Goal: Task Accomplishment & Management: Complete application form

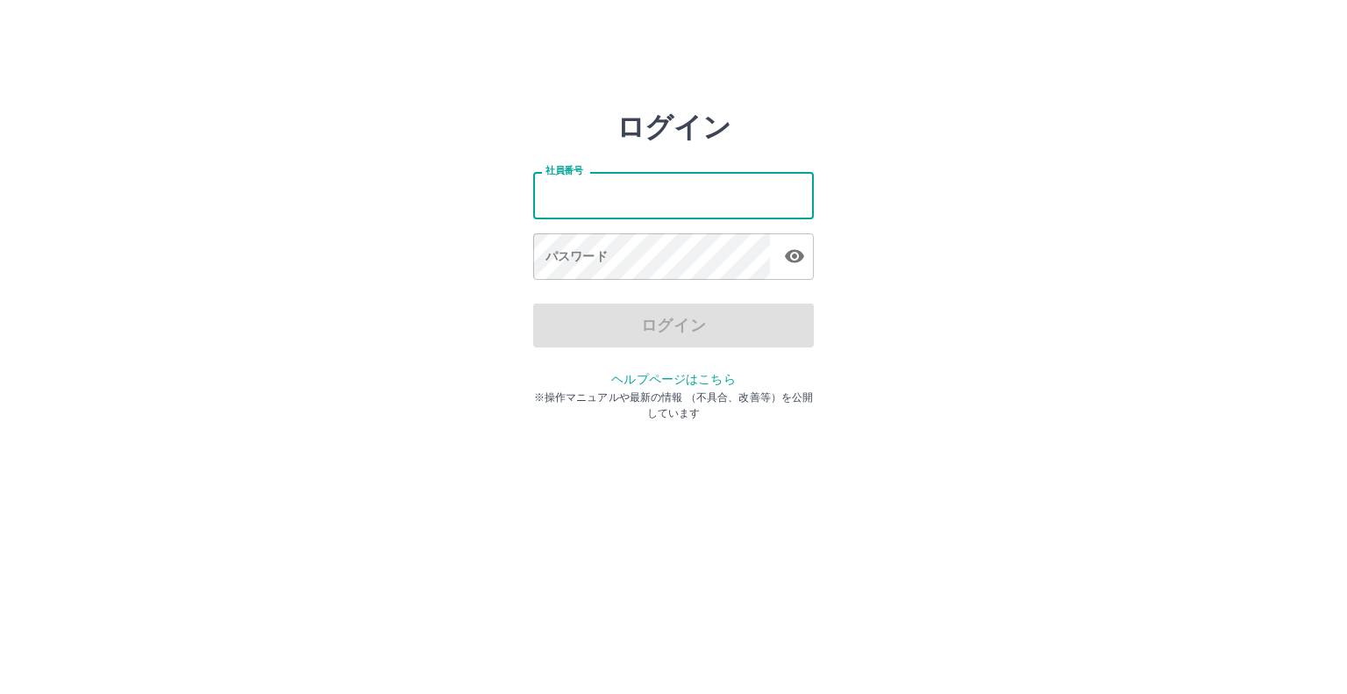
click at [607, 197] on input "社員番号" at bounding box center [673, 195] width 281 height 46
type input "*******"
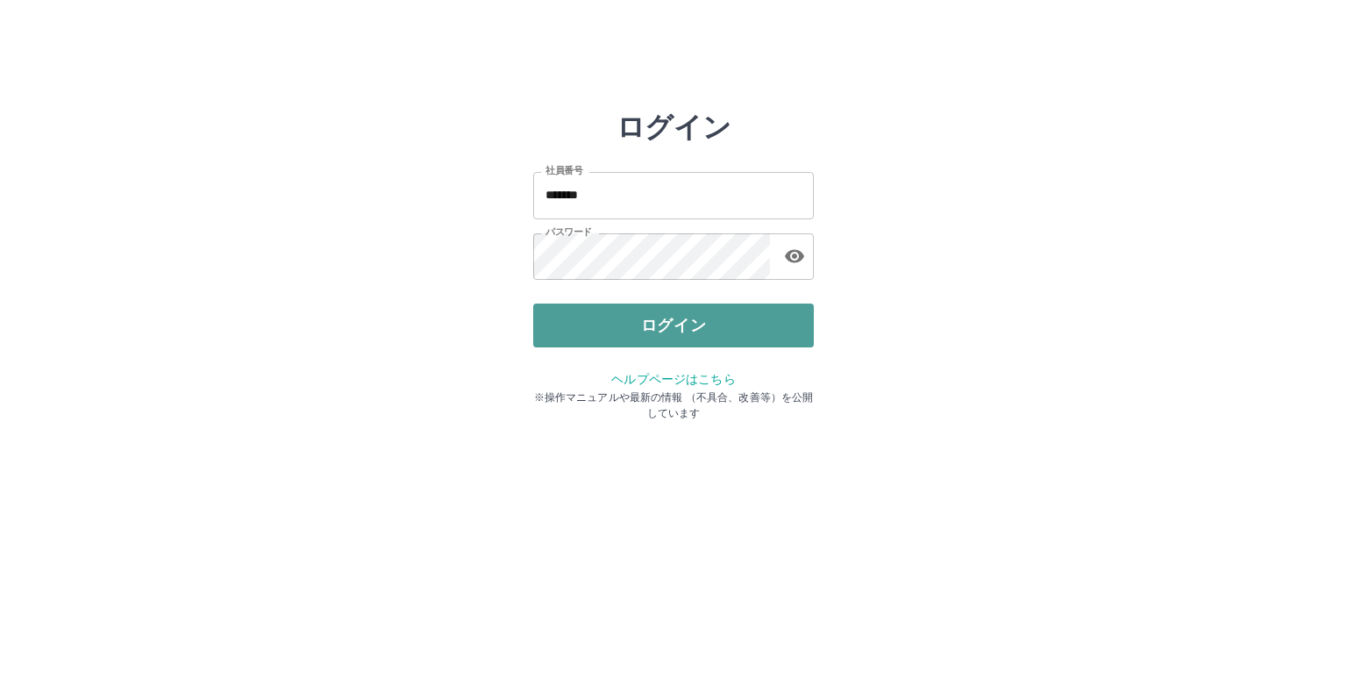
click at [655, 329] on button "ログイン" at bounding box center [673, 325] width 281 height 44
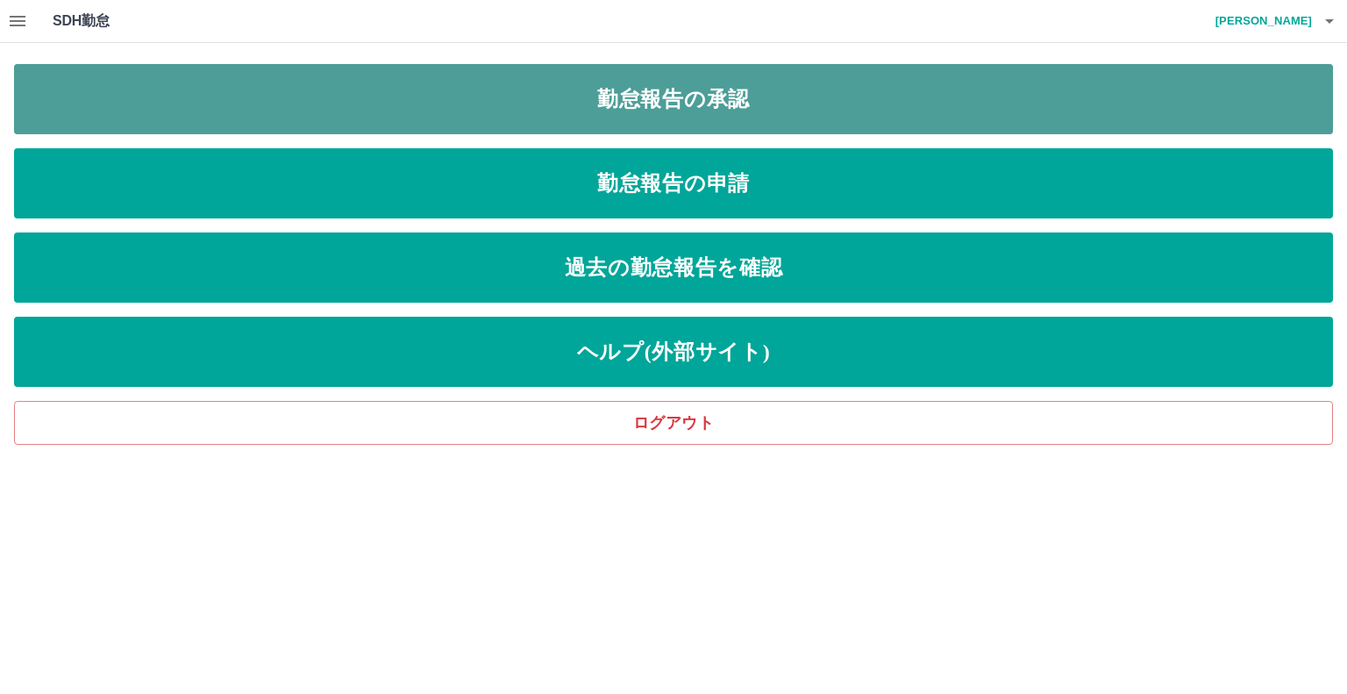
click at [491, 106] on link "勤怠報告の承認" at bounding box center [673, 99] width 1319 height 70
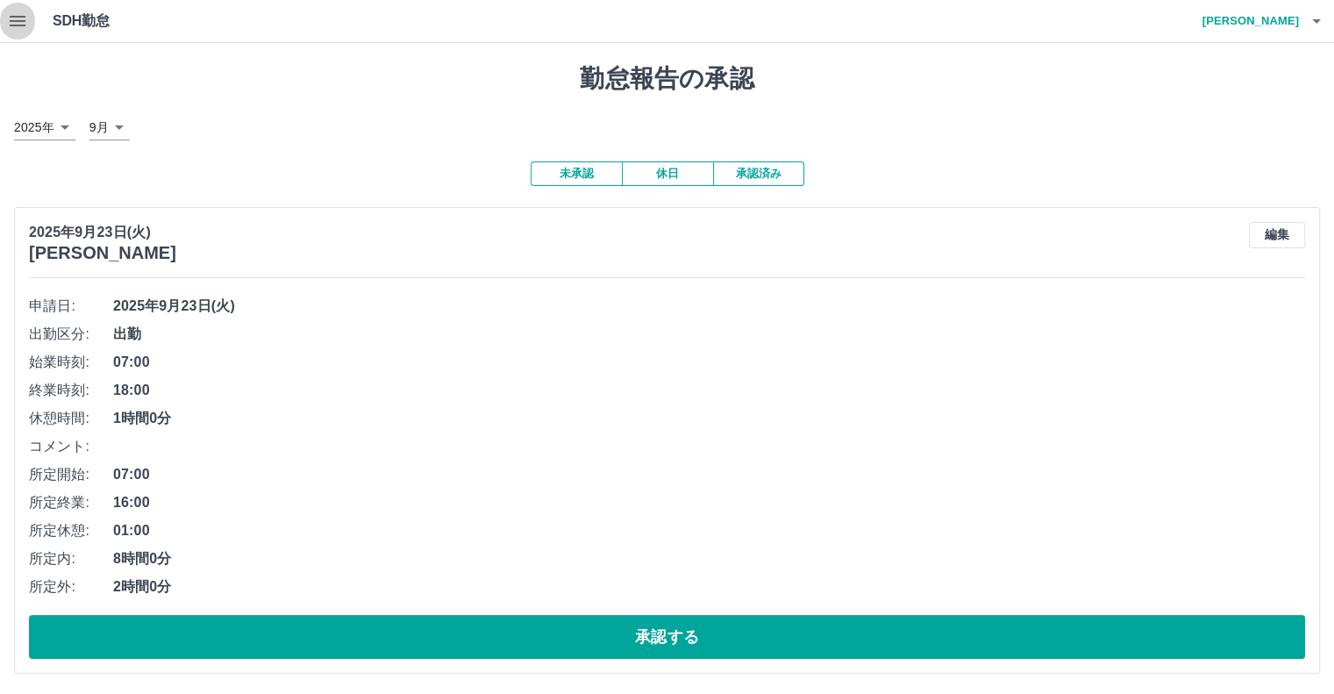
click at [13, 26] on icon "button" at bounding box center [17, 21] width 21 height 21
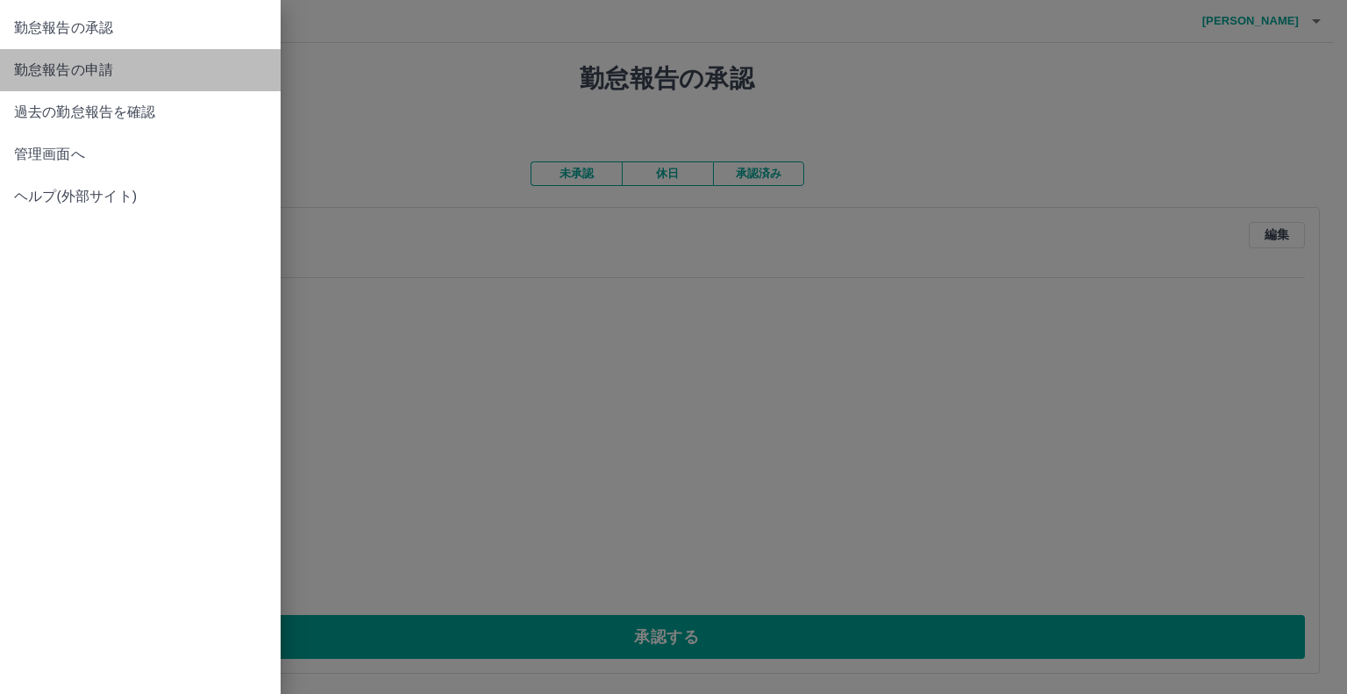
click at [81, 68] on span "勤怠報告の申請" at bounding box center [140, 70] width 253 height 21
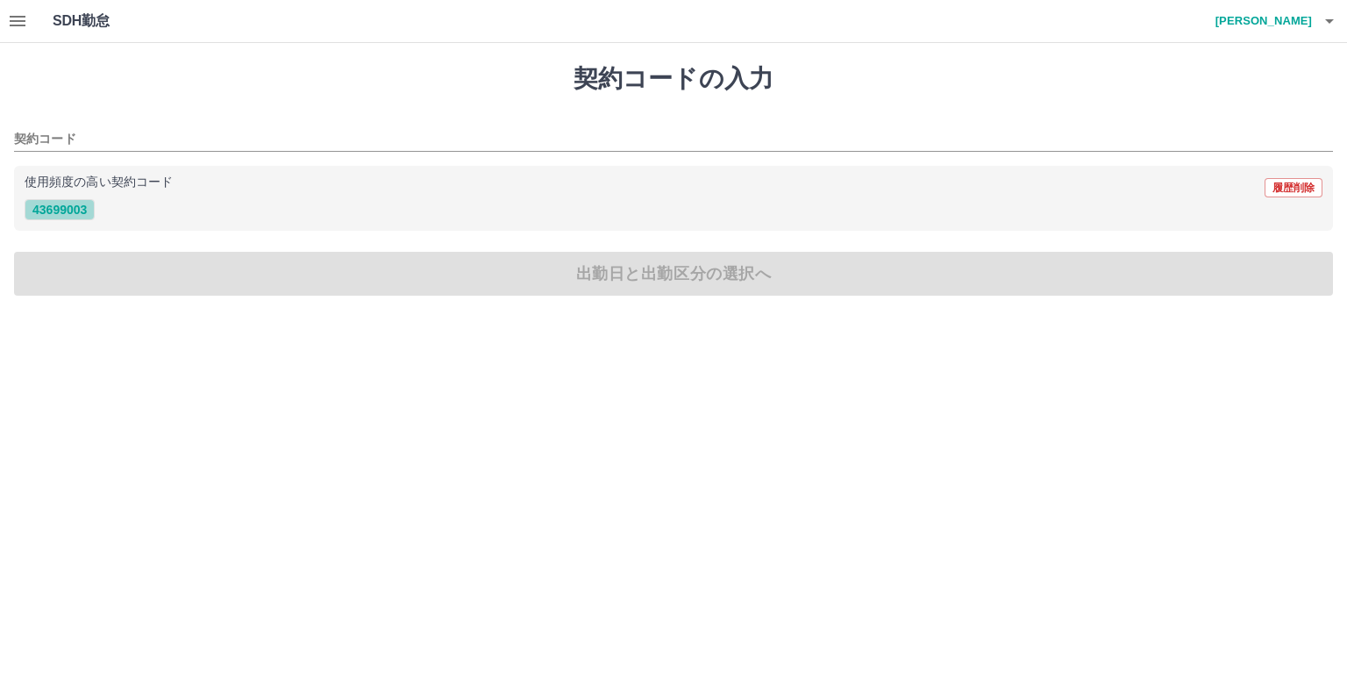
click at [94, 208] on button "43699003" at bounding box center [60, 209] width 70 height 21
type input "********"
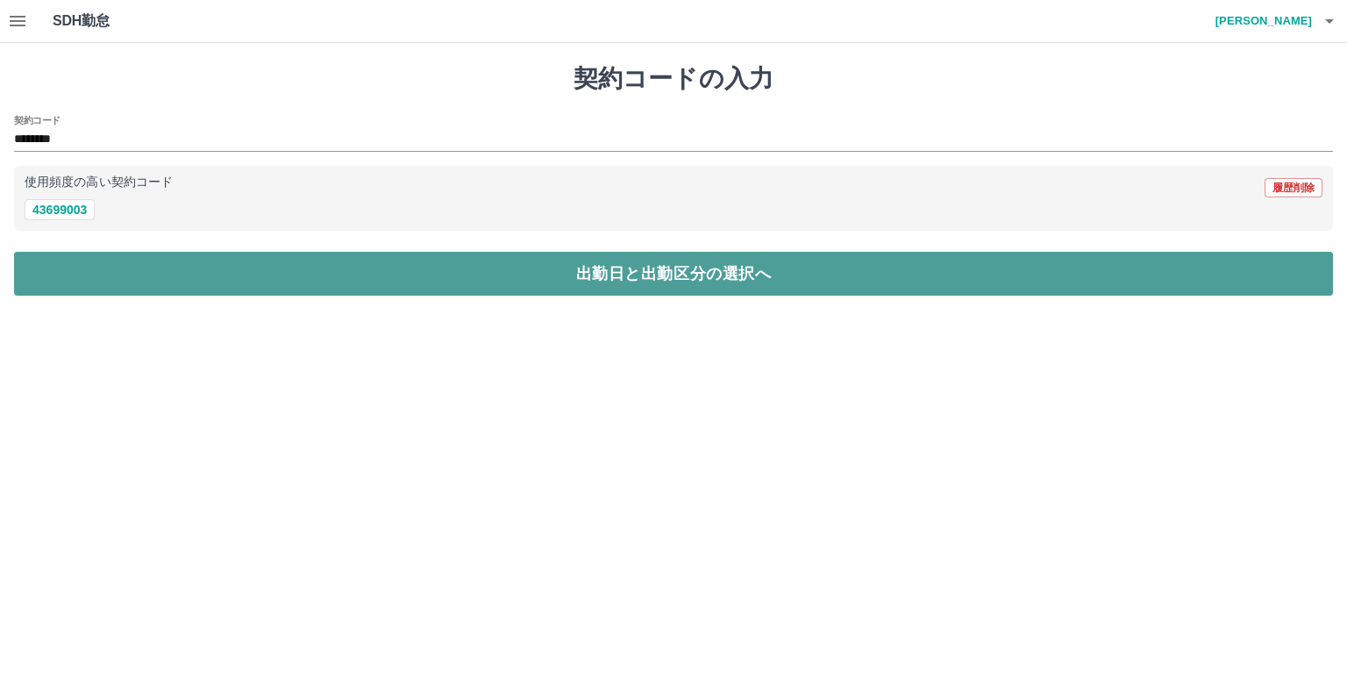
click at [228, 270] on button "出勤日と出勤区分の選択へ" at bounding box center [673, 274] width 1319 height 44
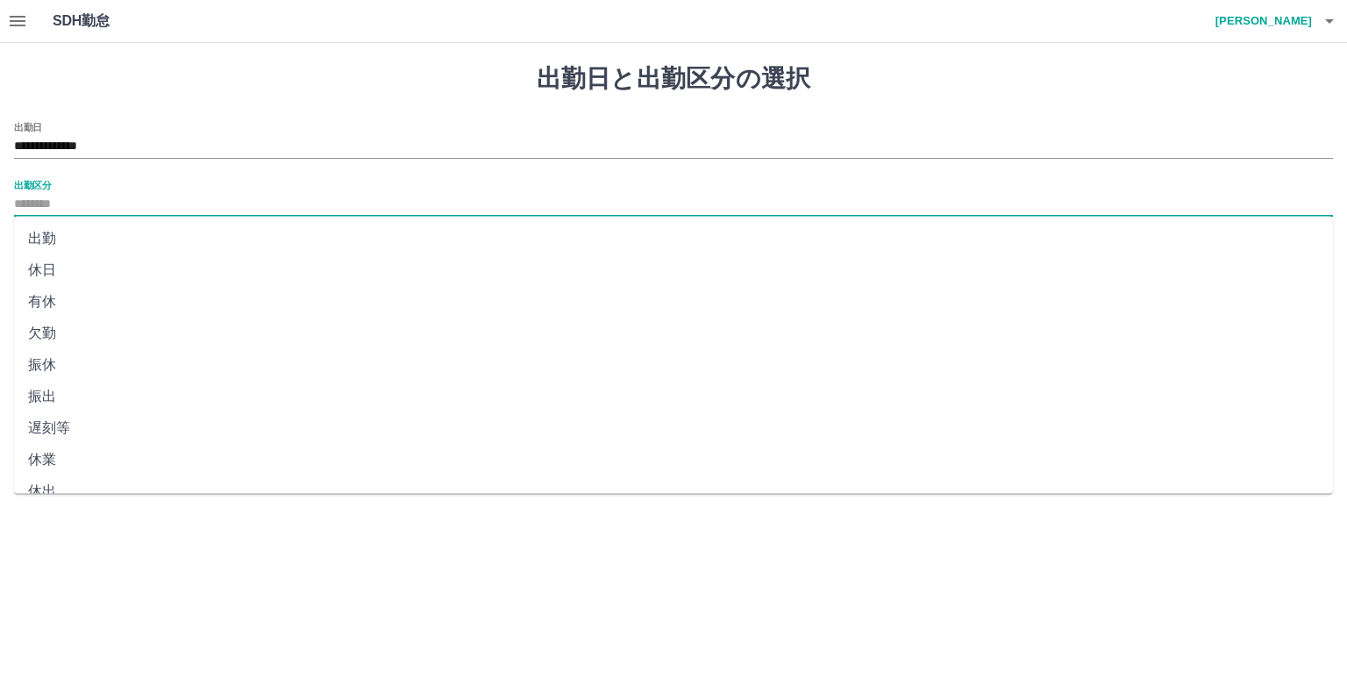
click at [81, 198] on input "出勤区分" at bounding box center [673, 205] width 1319 height 22
click at [39, 234] on li "出勤" at bounding box center [673, 239] width 1319 height 32
type input "**"
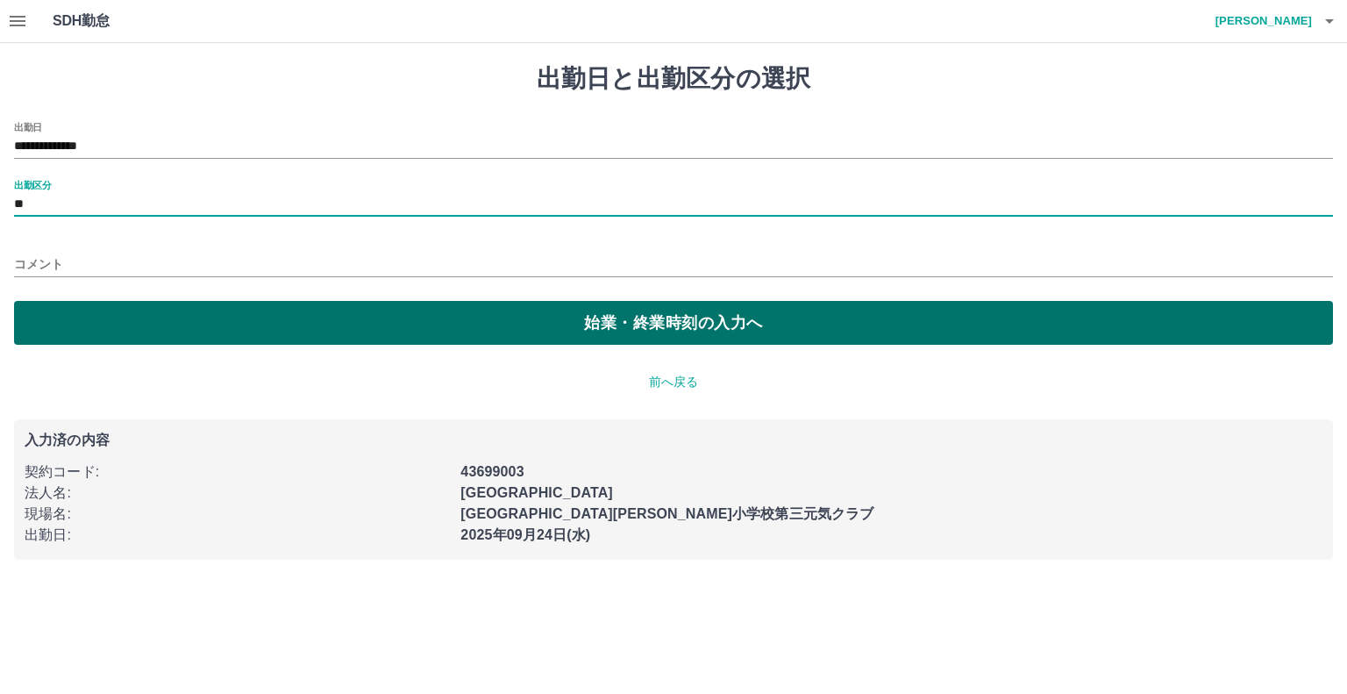
click at [495, 331] on button "始業・終業時刻の入力へ" at bounding box center [673, 323] width 1319 height 44
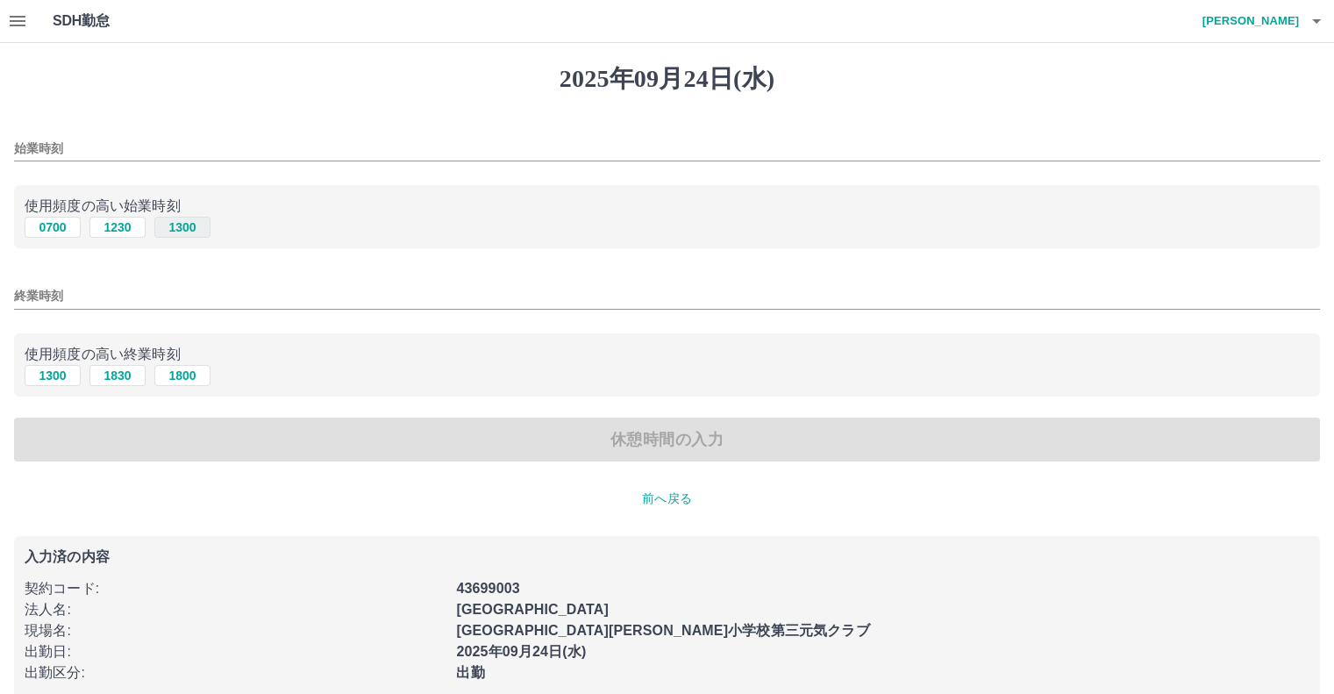
click at [182, 227] on button "1300" at bounding box center [182, 227] width 56 height 21
type input "****"
click at [125, 374] on button "1830" at bounding box center [117, 375] width 56 height 21
type input "****"
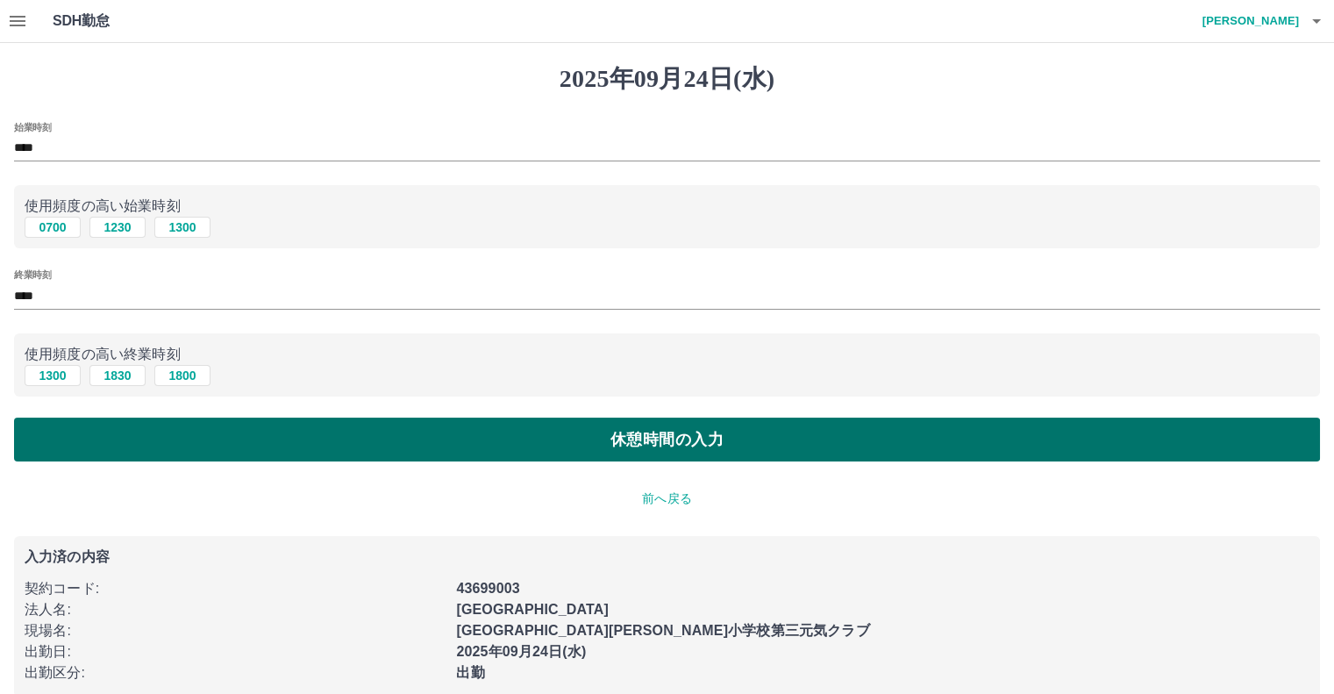
click at [646, 443] on button "休憩時間の入力" at bounding box center [667, 439] width 1306 height 44
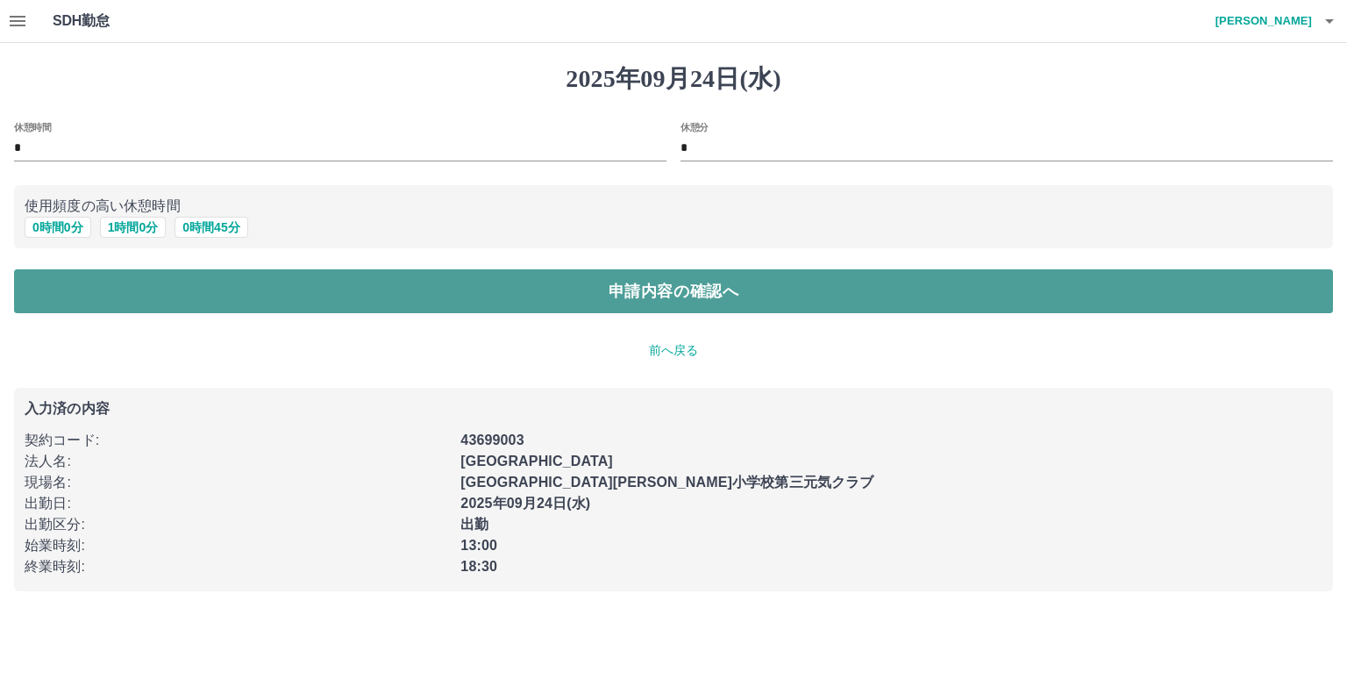
click at [705, 295] on button "申請内容の確認へ" at bounding box center [673, 291] width 1319 height 44
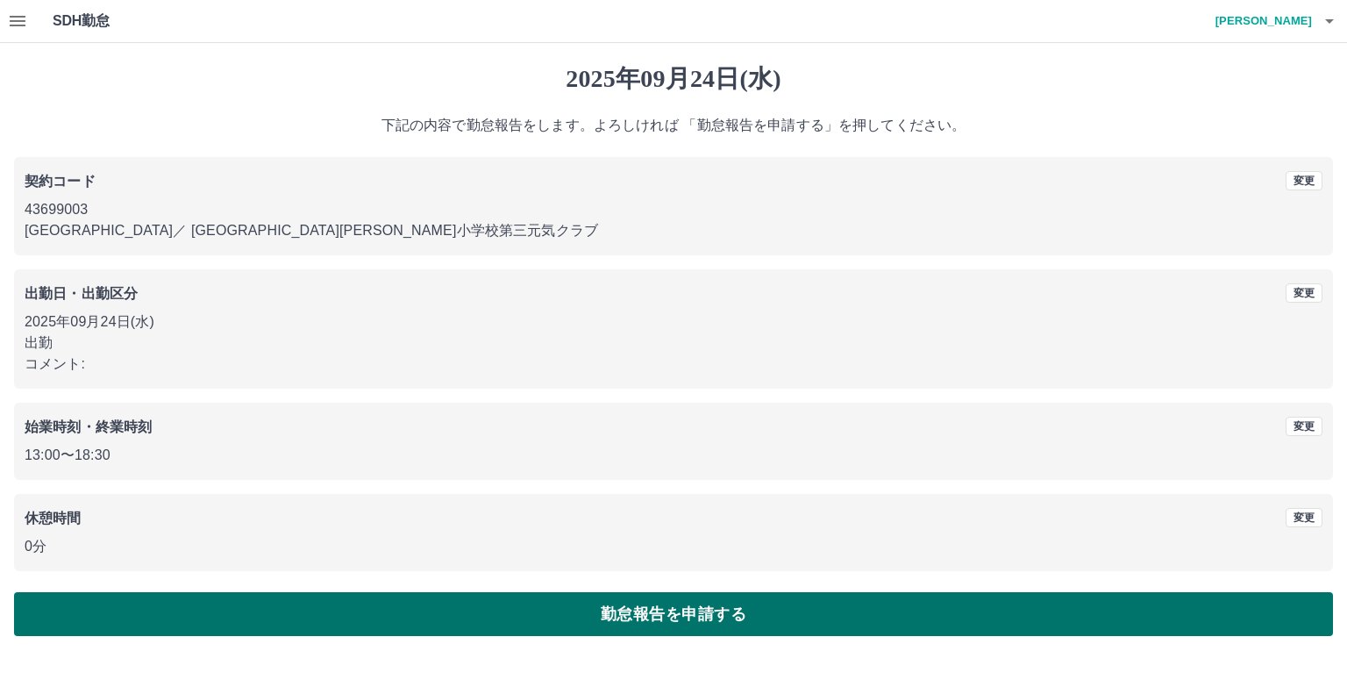
click at [663, 613] on button "勤怠報告を申請する" at bounding box center [673, 614] width 1319 height 44
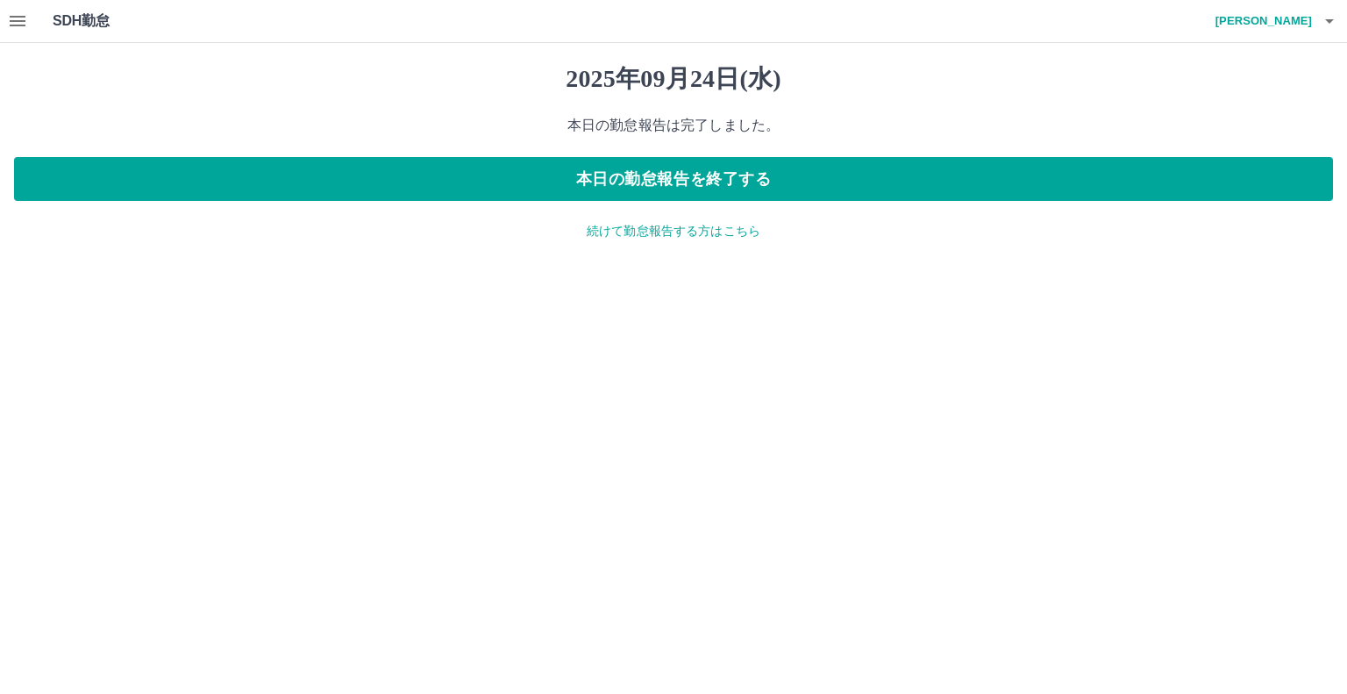
click at [20, 22] on icon "button" at bounding box center [17, 21] width 21 height 21
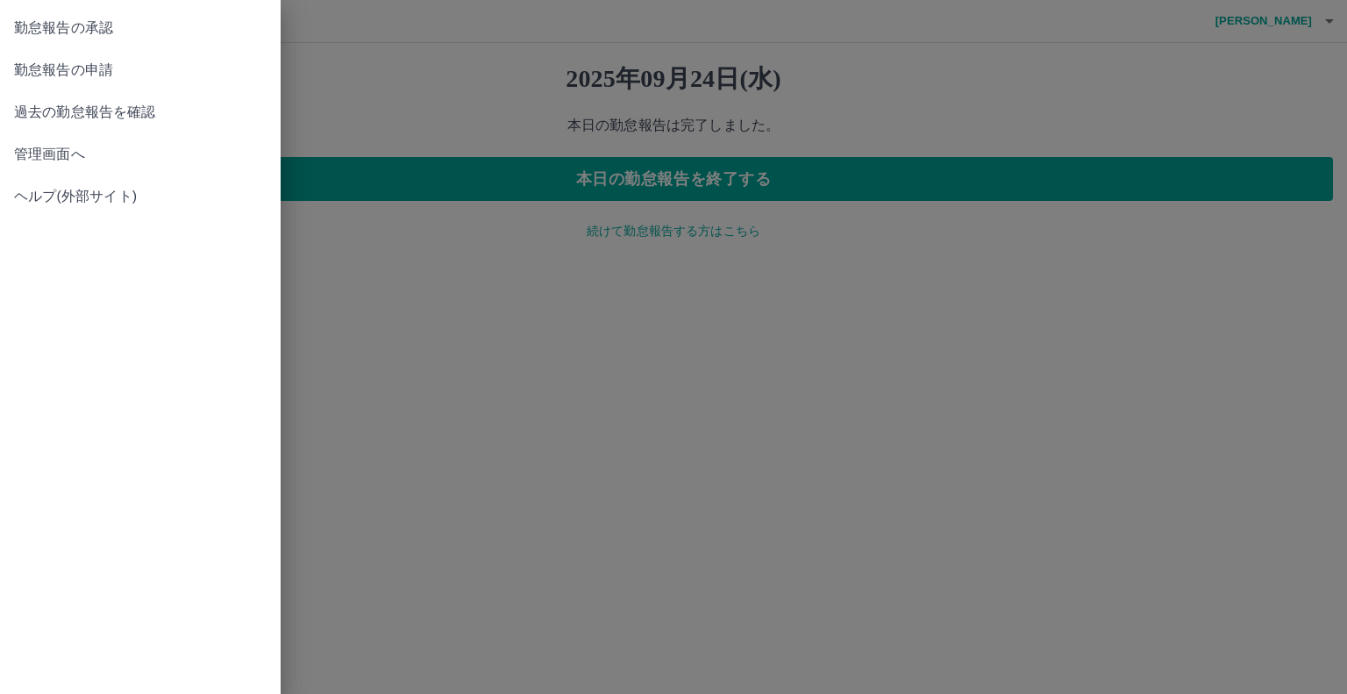
click at [88, 28] on span "勤怠報告の承認" at bounding box center [140, 28] width 253 height 21
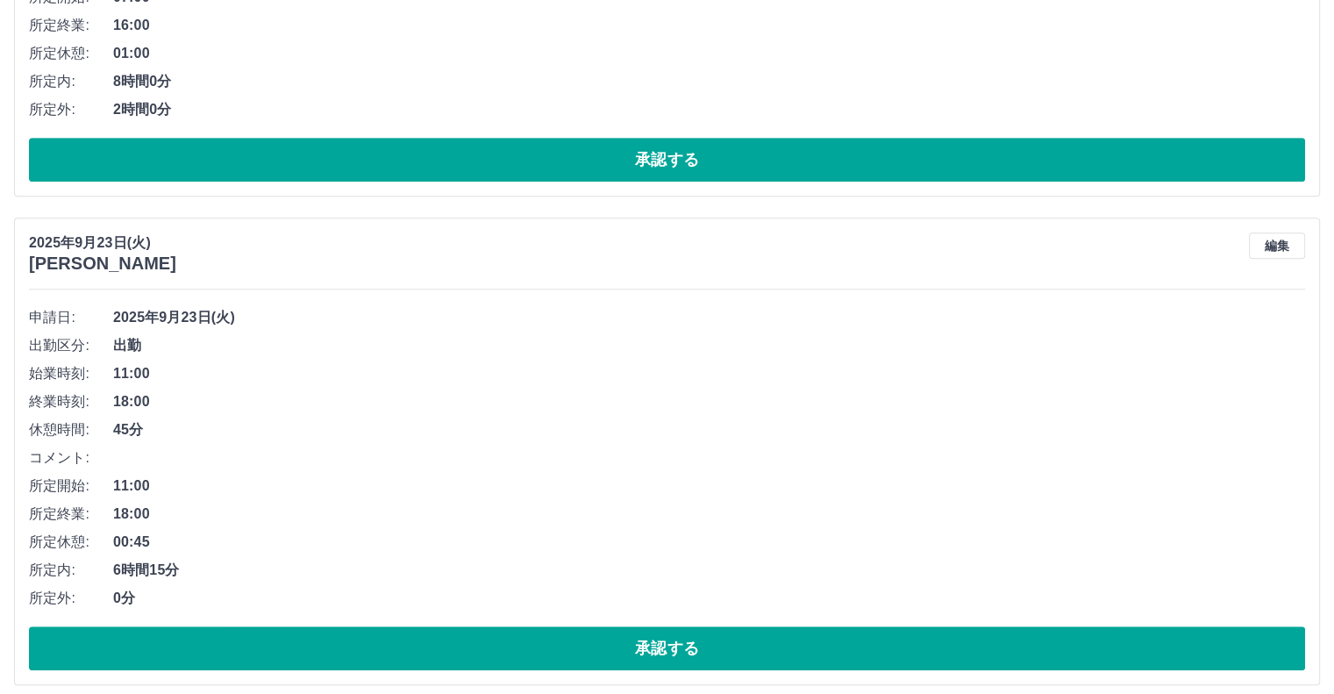
scroll to position [975, 0]
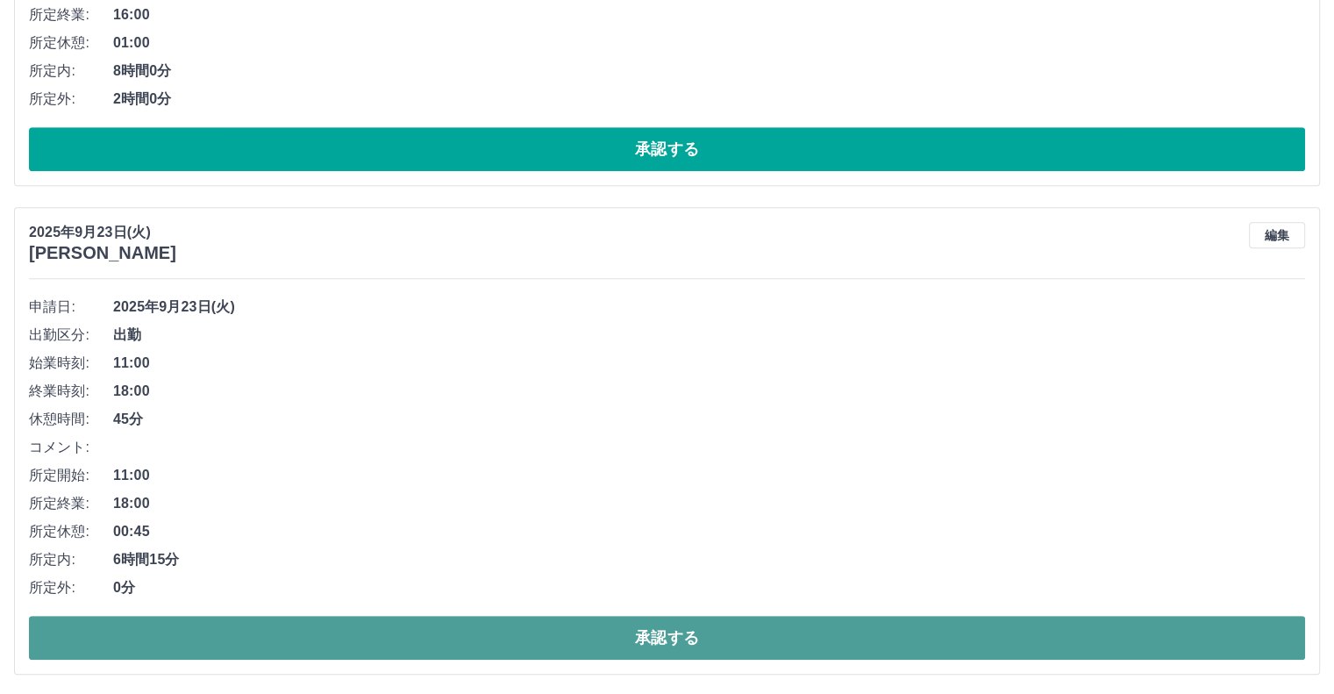
click at [633, 634] on button "承認する" at bounding box center [667, 638] width 1276 height 44
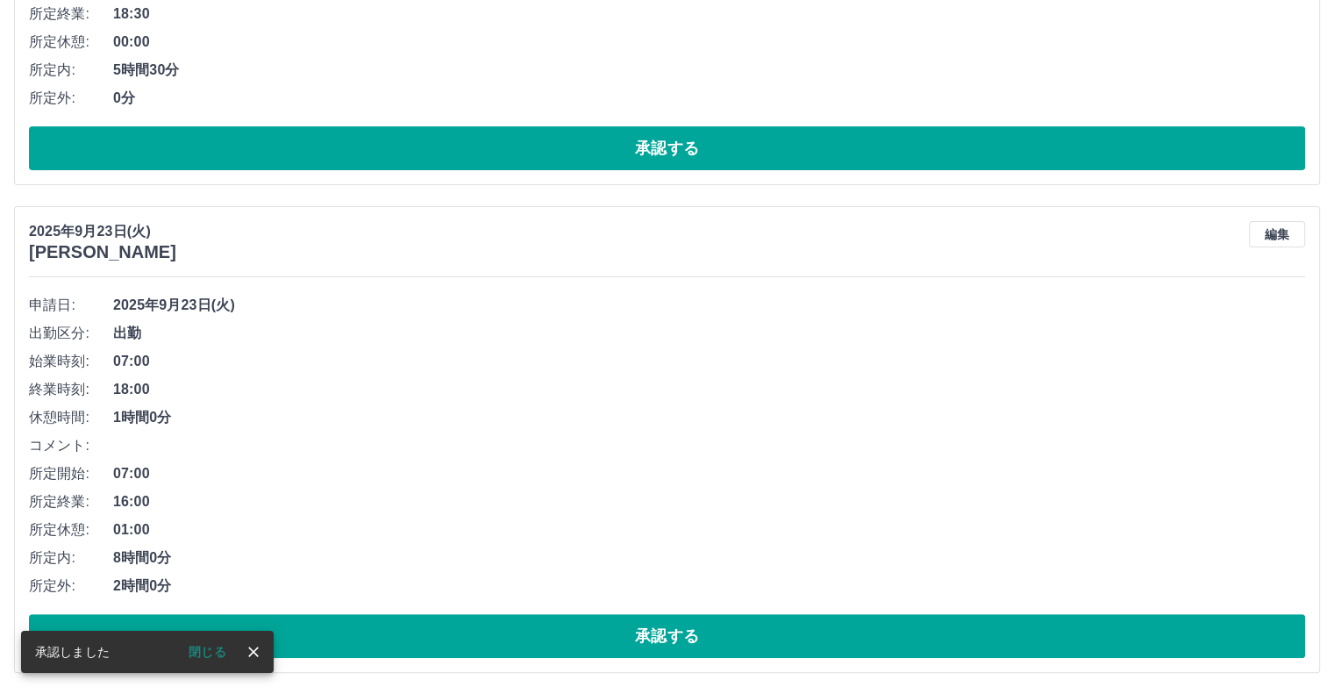
scroll to position [488, 0]
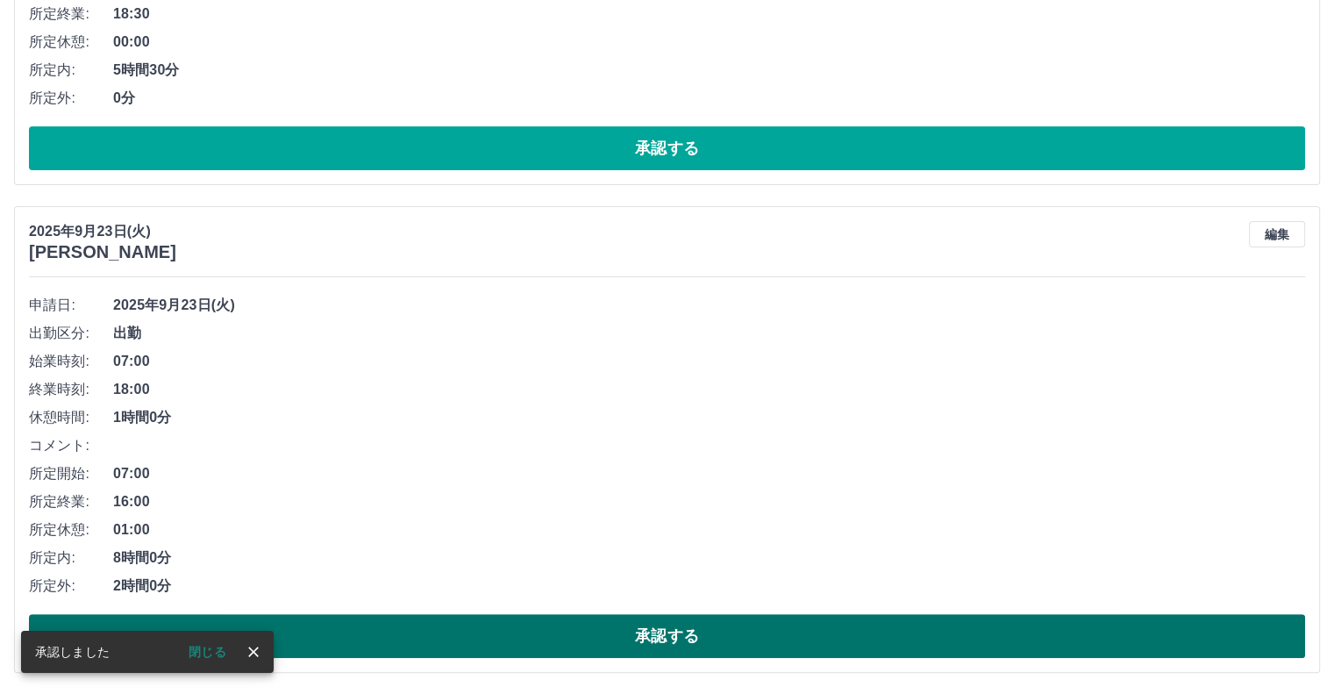
click at [660, 637] on button "承認する" at bounding box center [667, 636] width 1276 height 44
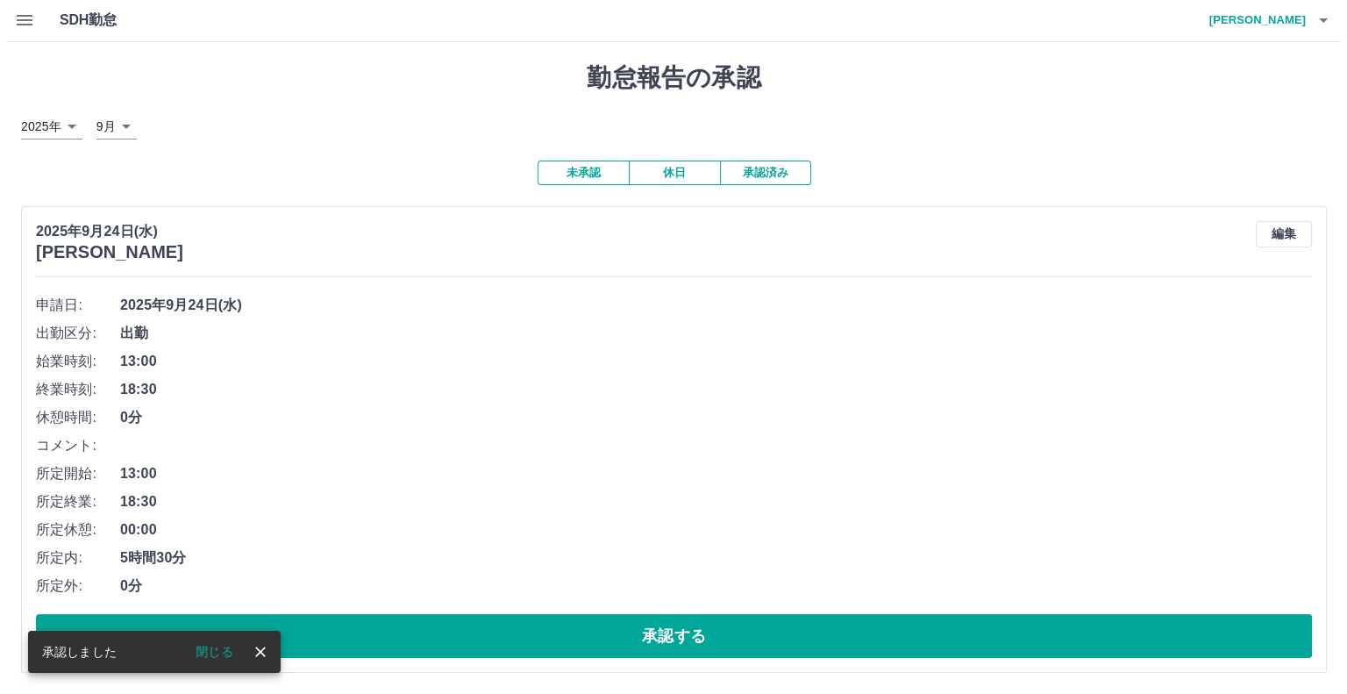
scroll to position [1, 0]
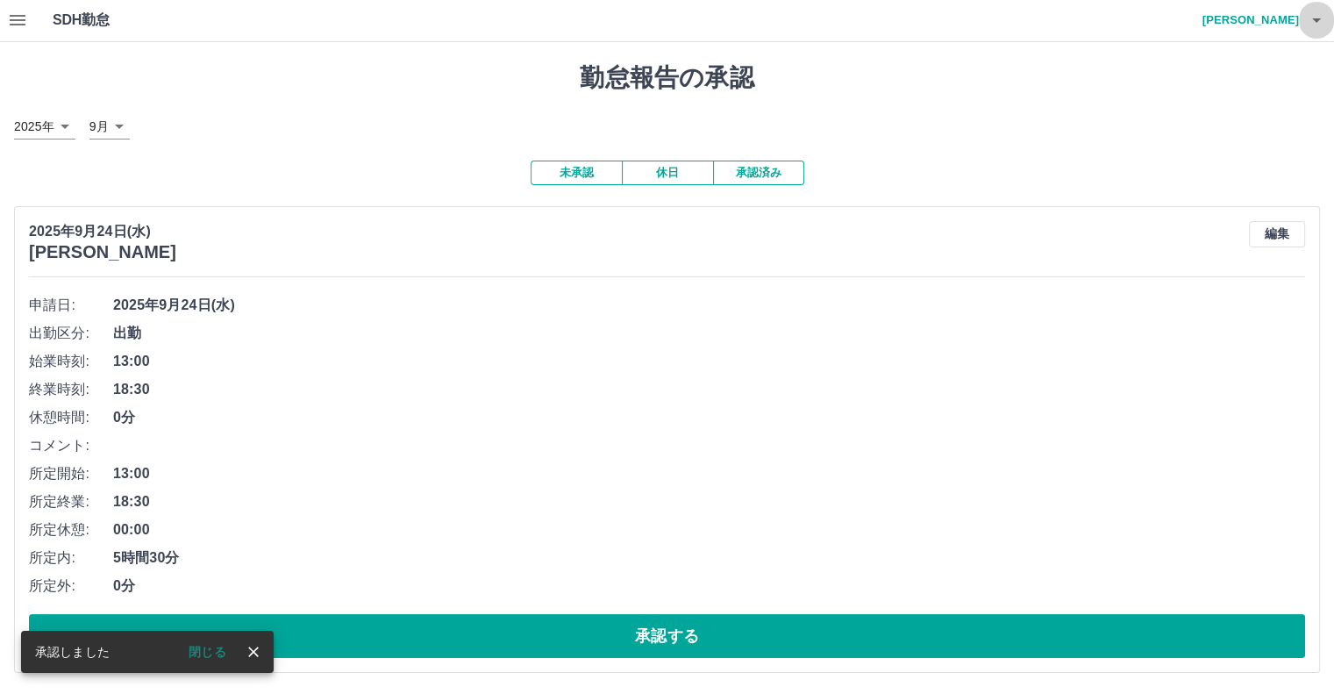
click at [1314, 18] on icon "button" at bounding box center [1316, 20] width 9 height 4
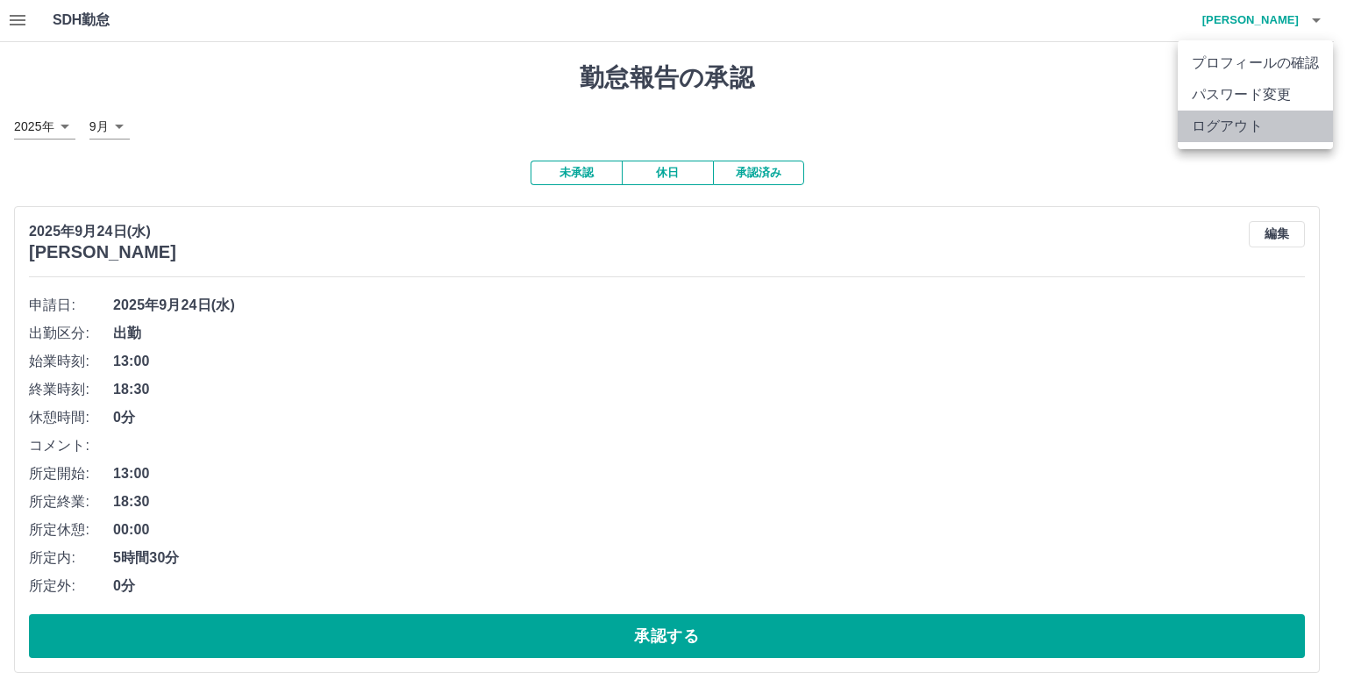
click at [1219, 128] on li "ログアウト" at bounding box center [1255, 126] width 155 height 32
